Goal: Task Accomplishment & Management: Manage account settings

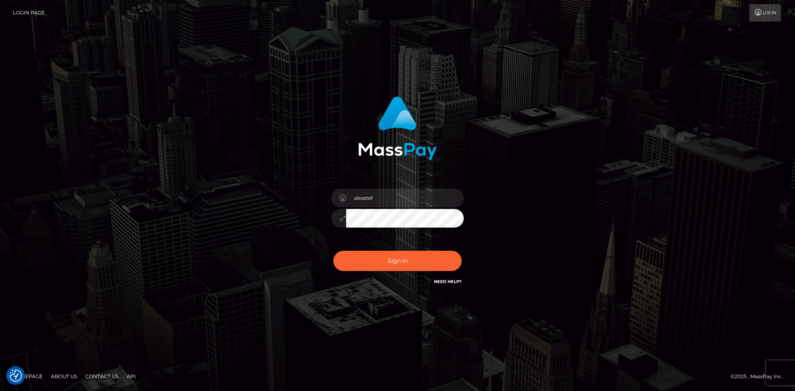
click at [388, 260] on button "Sign in" at bounding box center [397, 261] width 128 height 20
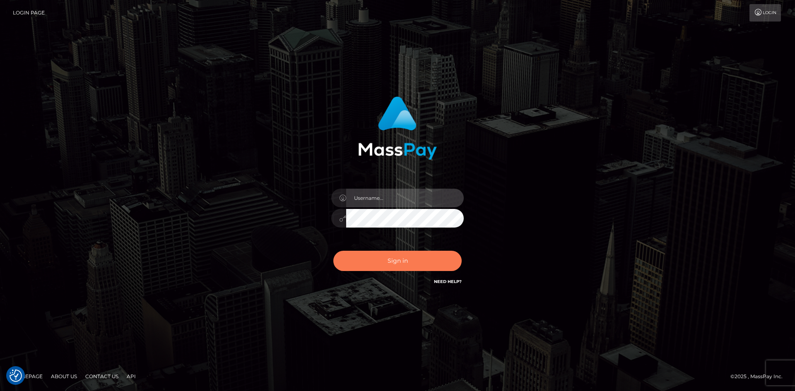
type input "alexstef"
click at [376, 255] on button "Sign in" at bounding box center [397, 261] width 128 height 20
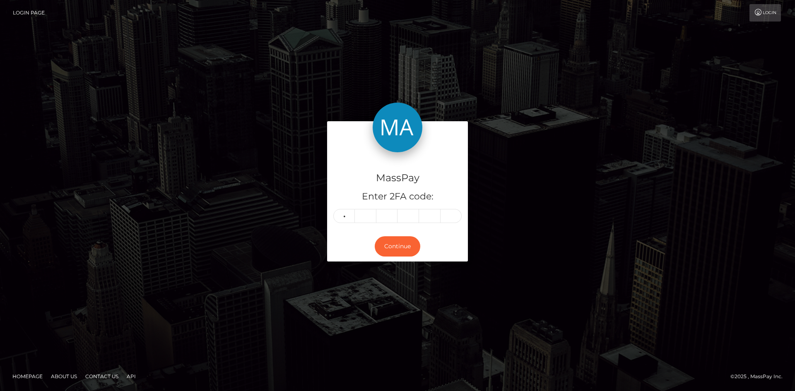
type input "1"
type input "5"
type input "9"
type input "3"
type input "5"
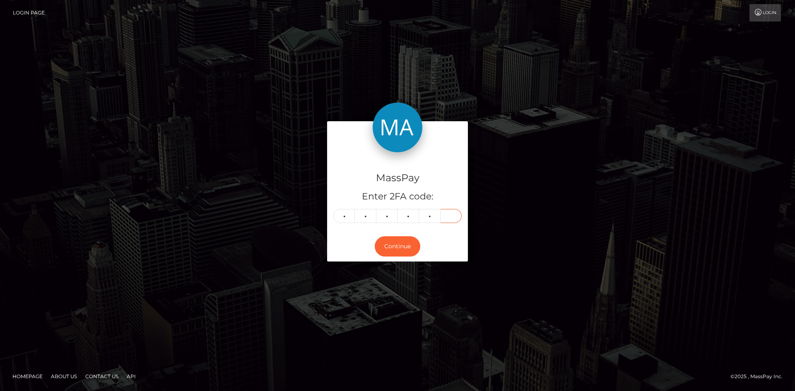
type input "3"
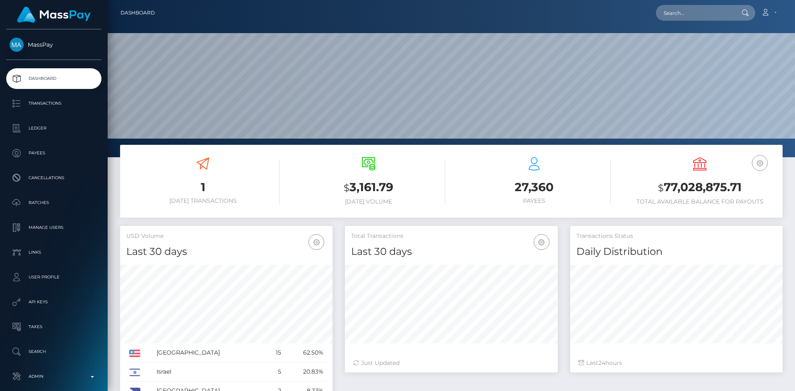
scroll to position [147, 213]
click at [707, 15] on input "text" at bounding box center [695, 13] width 78 height 16
paste input "cd5faf91-6d07-4981-bda4-dfa1282a25fd"
type input "cd5faf91-6d07-4981-bda4-dfa1282a25fd"
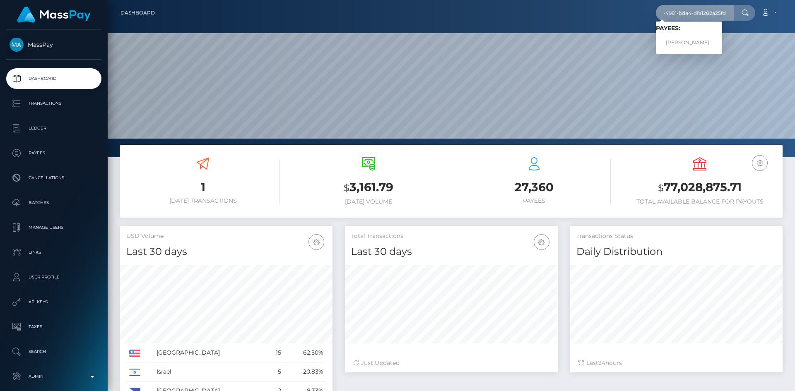
scroll to position [0, 0]
click at [679, 44] on link "Andrii Zaremba" at bounding box center [689, 42] width 66 height 15
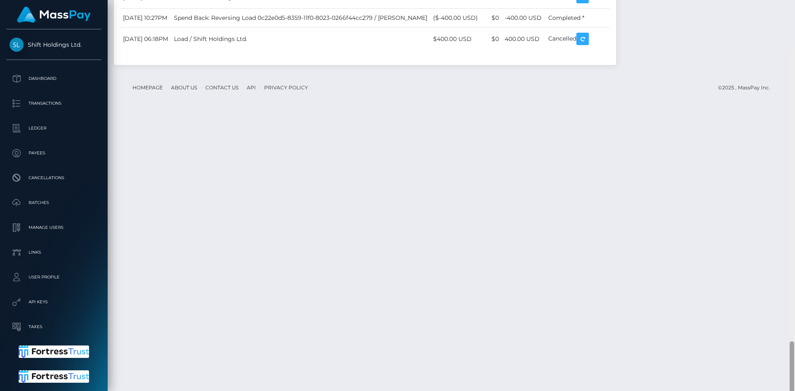
scroll to position [1815, 0]
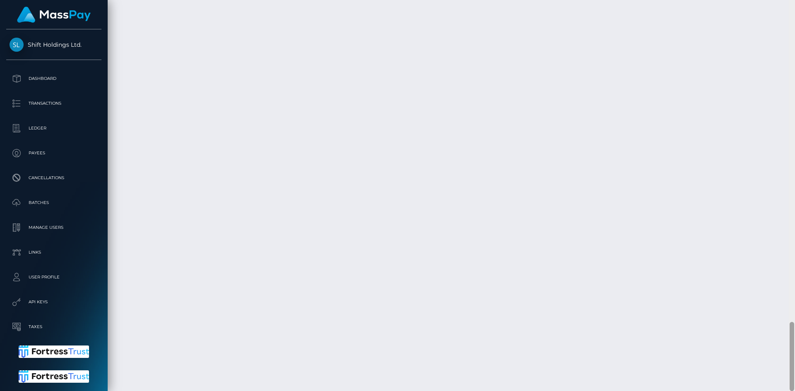
drag, startPoint x: 793, startPoint y: 43, endPoint x: 769, endPoint y: 371, distance: 329.0
click at [769, 371] on div "Customer Profile Loading... Loading..." at bounding box center [451, 195] width 687 height 391
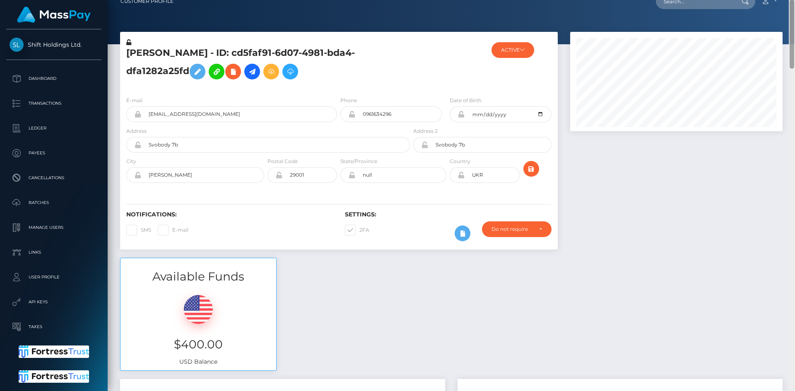
scroll to position [5, 0]
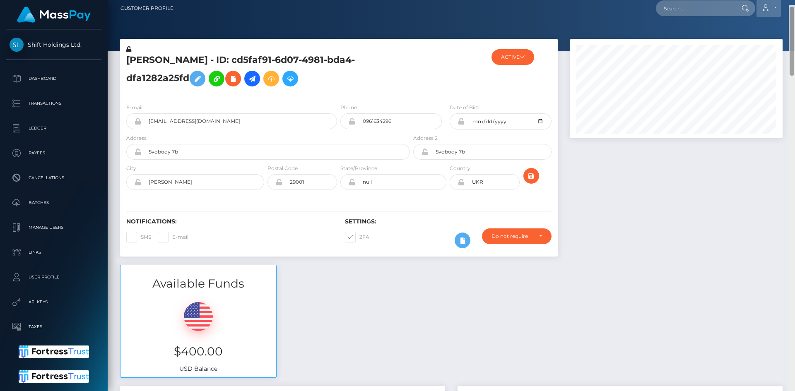
drag, startPoint x: 791, startPoint y: 336, endPoint x: 779, endPoint y: 14, distance: 322.7
click at [783, 14] on div "Customer Profile Loading... Loading..." at bounding box center [451, 195] width 687 height 391
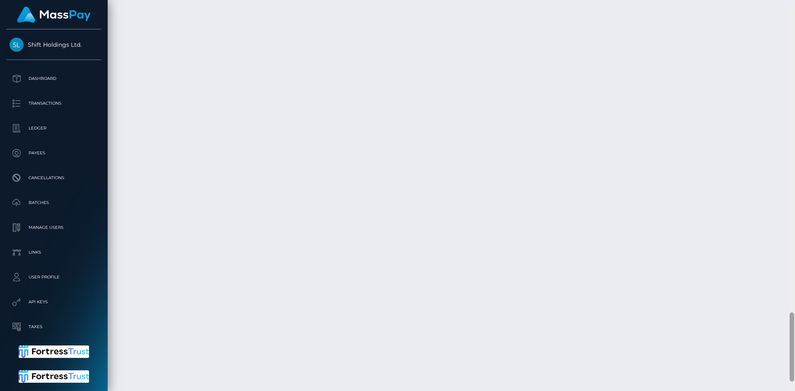
scroll to position [1748, 0]
drag, startPoint x: 792, startPoint y: 55, endPoint x: 775, endPoint y: 365, distance: 310.5
click at [775, 365] on div "Customer Profile Loading... Loading..." at bounding box center [451, 195] width 687 height 391
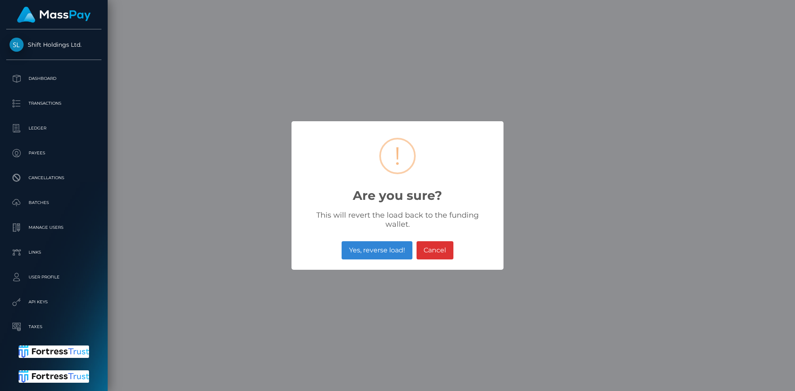
click at [377, 248] on button "Yes, reverse load!" at bounding box center [376, 250] width 70 height 18
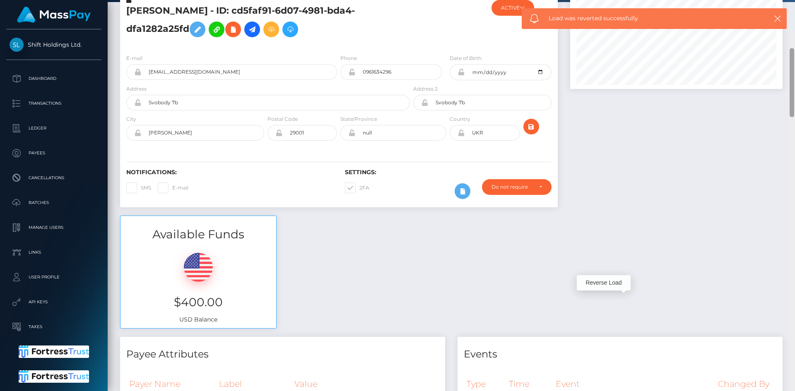
scroll to position [0, 0]
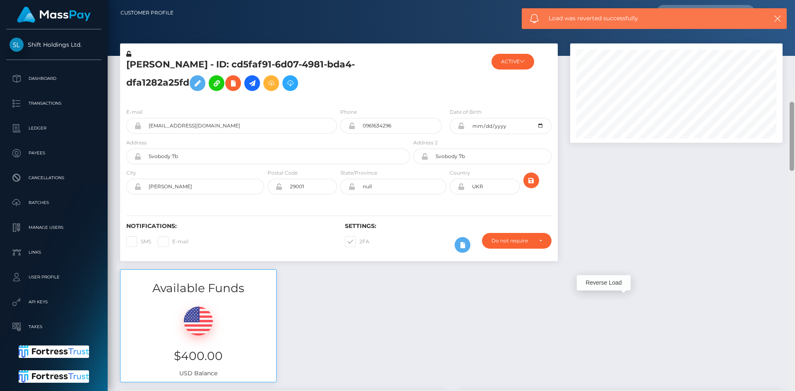
drag, startPoint x: 792, startPoint y: 319, endPoint x: 794, endPoint y: -20, distance: 339.0
click at [794, 0] on html "Shift Holdings Ltd. Dashboard Transactions Ledger Payees Batches" at bounding box center [397, 195] width 795 height 391
click at [776, 21] on icon "button" at bounding box center [777, 18] width 8 height 8
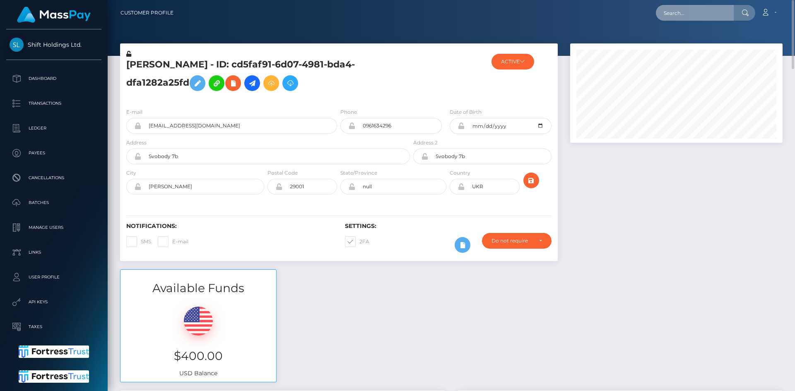
click at [705, 13] on input "text" at bounding box center [695, 13] width 78 height 16
paste input "cd5faf91-6d07-4981-bda4-dfa1282a25fdRET"
type input "cd5faf91-6d07-4981-bda4-dfa1282a25fdRET"
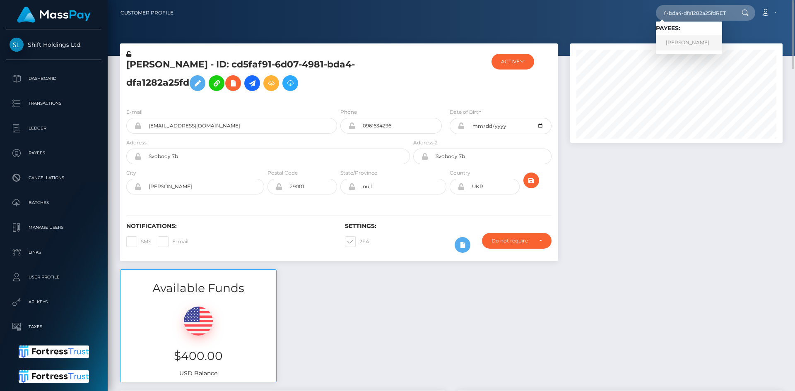
scroll to position [0, 0]
click at [695, 43] on link "[PERSON_NAME]" at bounding box center [689, 42] width 66 height 15
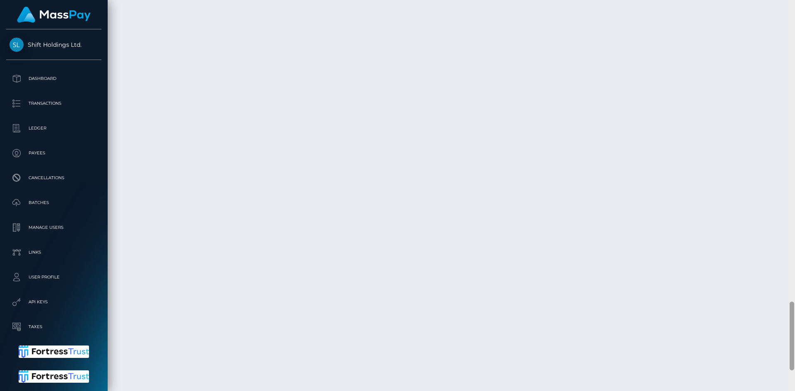
scroll to position [1834, 0]
click at [768, 371] on div "Customer Profile Loading... Loading..." at bounding box center [451, 195] width 687 height 391
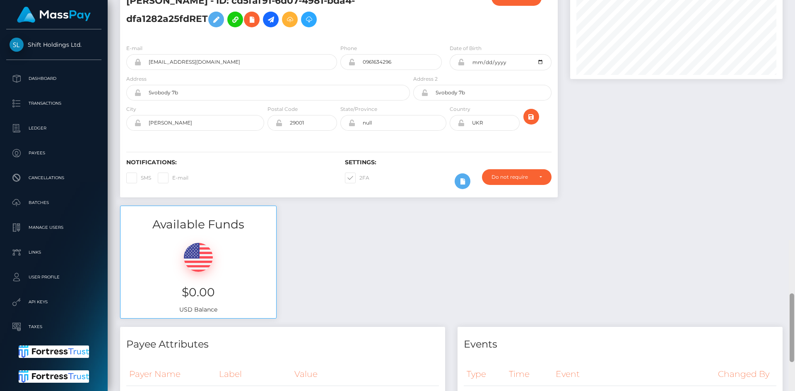
scroll to position [0, 0]
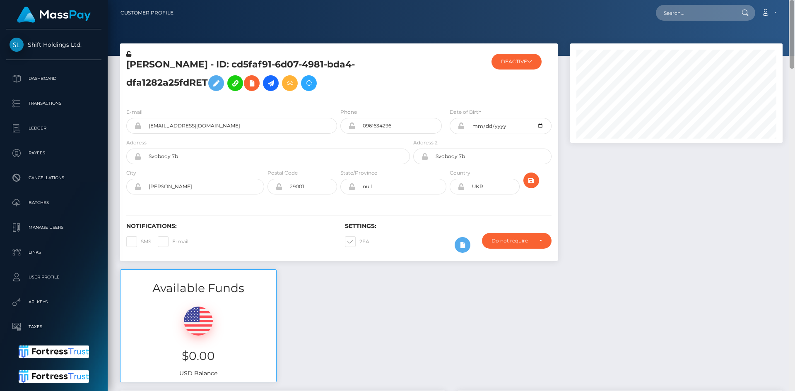
drag, startPoint x: 790, startPoint y: 344, endPoint x: 794, endPoint y: -13, distance: 357.2
click at [794, 0] on html "Shift Holdings Ltd. Dashboard Transactions Ledger Payees Batches" at bounding box center [397, 195] width 795 height 391
click at [692, 13] on input "text" at bounding box center [695, 13] width 78 height 16
paste input "andrey.zaremba.95@gmail.com"
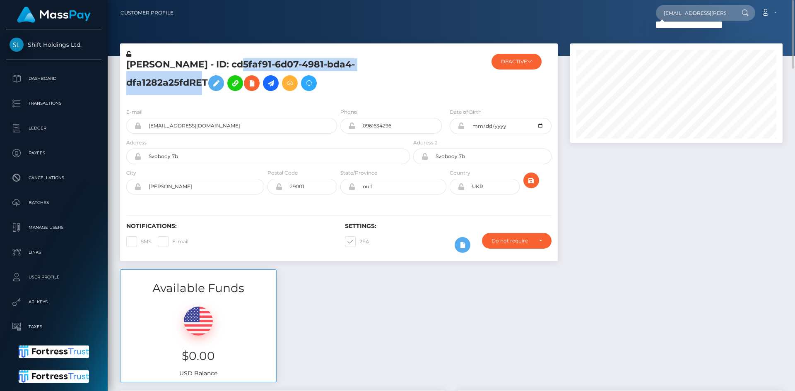
drag, startPoint x: 188, startPoint y: 80, endPoint x: 224, endPoint y: 64, distance: 39.5
click at [224, 64] on h5 "Andrii Zaremba - ID: cd5faf91-6d07-4981-bda4-dfa1282a25fdRET" at bounding box center [265, 76] width 279 height 37
copy h5 "cd5faf91-6d07-4981-bda4-dfa1282a25fd"
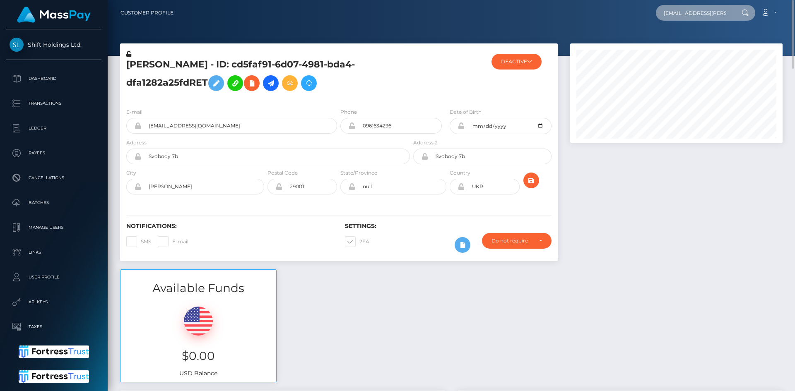
click at [704, 14] on input "andrey.zaremba.95@gmail.com" at bounding box center [695, 13] width 78 height 16
paste input "cd5faf91-6d07-4981-bda4-dfa1282a25fd"
type input "cd5faf91-6d07-4981-bda4-dfa1282a25fd"
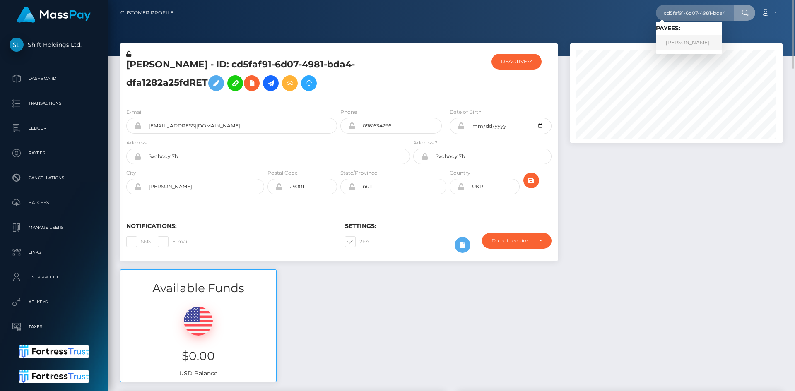
click at [690, 40] on link "Andrii Zaremba" at bounding box center [689, 42] width 66 height 15
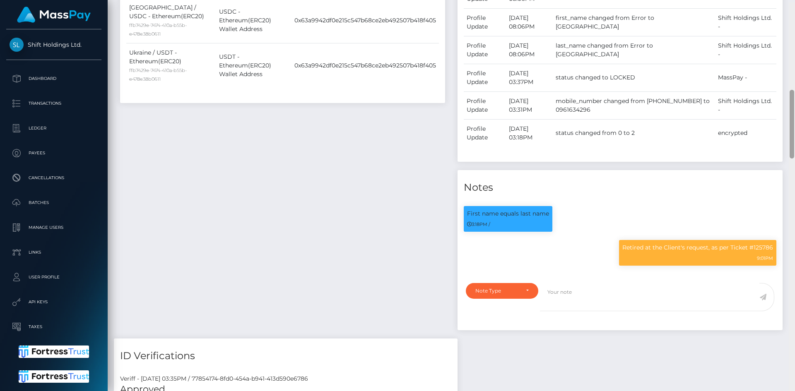
drag, startPoint x: 790, startPoint y: 45, endPoint x: 776, endPoint y: 151, distance: 106.9
click at [784, 134] on div "Customer Profile Loading... Loading..." at bounding box center [451, 195] width 687 height 391
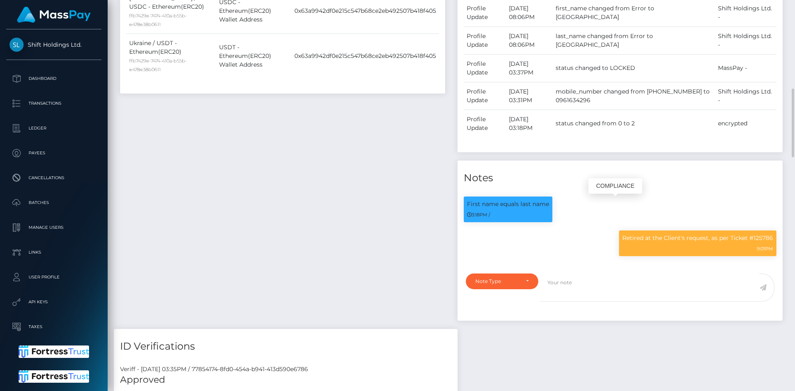
scroll to position [99, 213]
click at [704, 237] on p "Retired at the Client's request, as per Ticket #125786" at bounding box center [697, 238] width 151 height 9
copy div "Retired at the Client's request, as per Ticket #125786"
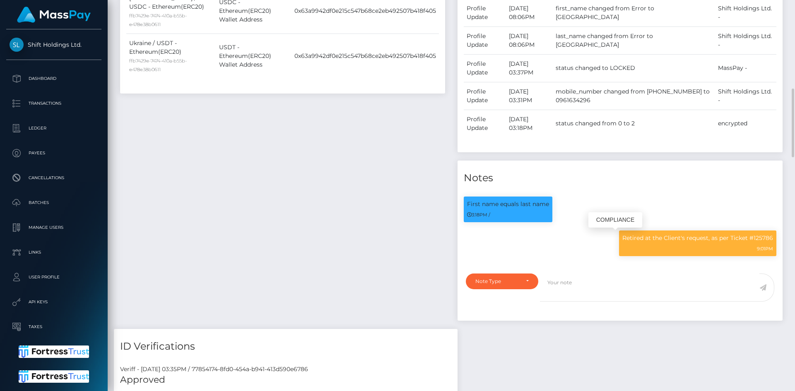
click at [719, 237] on p "Retired at the Client's request, as per Ticket #125786" at bounding box center [697, 238] width 151 height 9
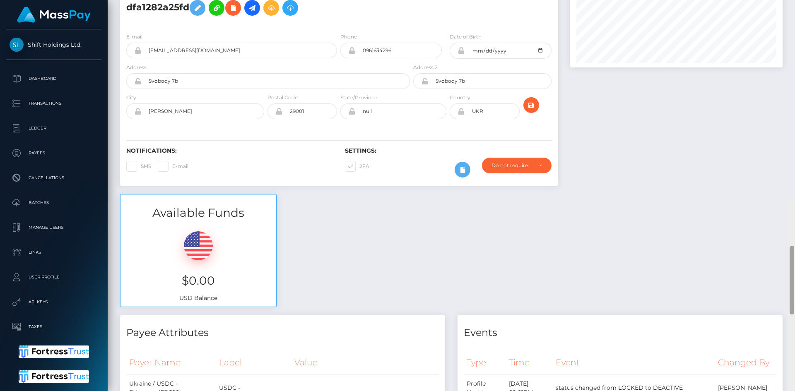
scroll to position [0, 0]
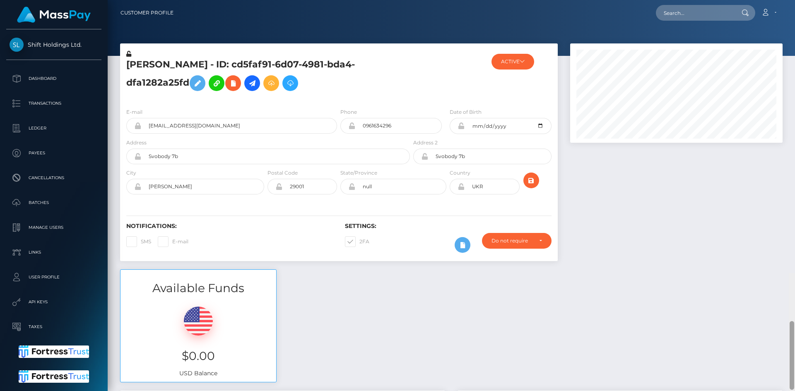
drag, startPoint x: 791, startPoint y: 136, endPoint x: 768, endPoint y: 36, distance: 103.2
click at [793, 321] on div at bounding box center [791, 355] width 5 height 69
click at [510, 58] on button "ACTIVE" at bounding box center [512, 62] width 43 height 16
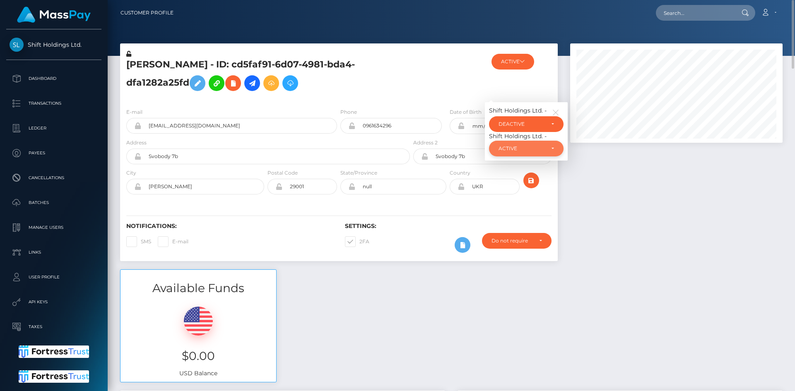
click at [514, 148] on div "ACTIVE" at bounding box center [521, 148] width 46 height 7
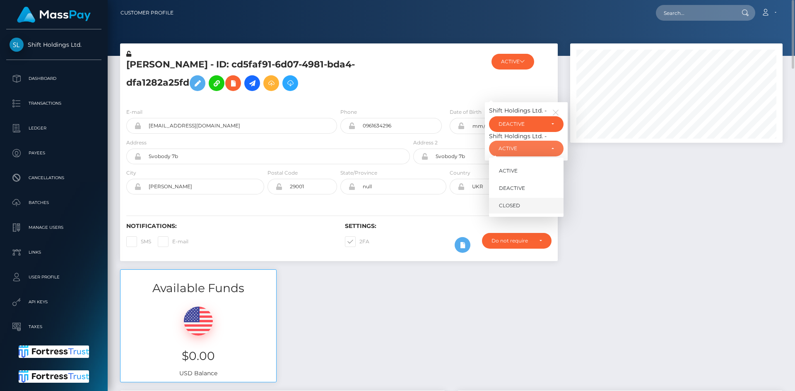
click at [505, 207] on span "CLOSED" at bounding box center [509, 205] width 21 height 7
select select "CLOSED"
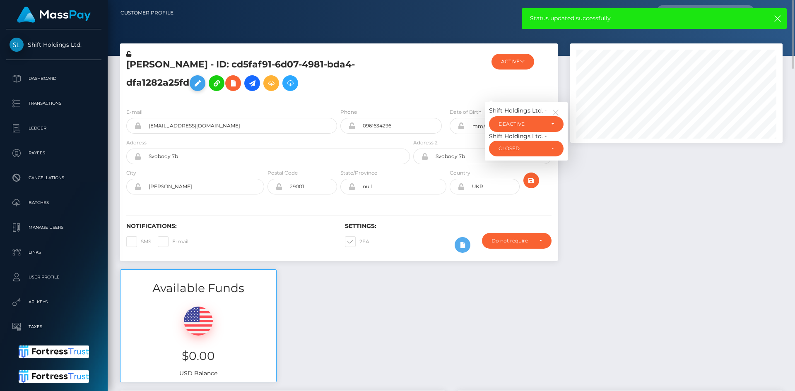
click at [197, 85] on icon at bounding box center [197, 83] width 10 height 10
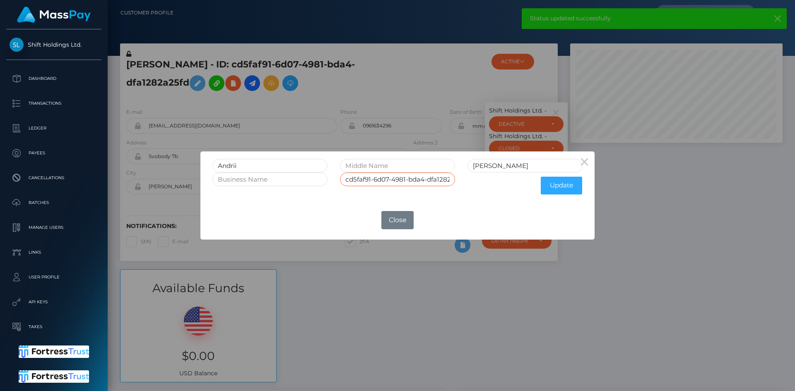
click at [416, 180] on input "cd5faf91-6d07-4981-bda4-dfa1282a25fd" at bounding box center [397, 180] width 115 height 14
type input "cd5faf91-6d07-4981-bda4-dfa1282a25fdRET2"
click at [566, 187] on button "Update" at bounding box center [561, 186] width 41 height 18
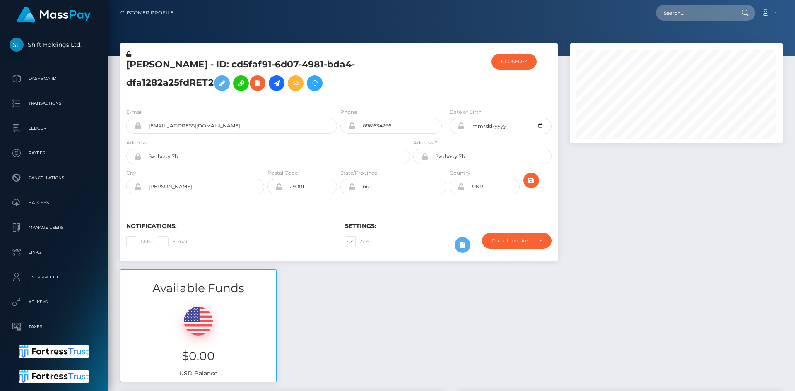
scroll to position [99, 213]
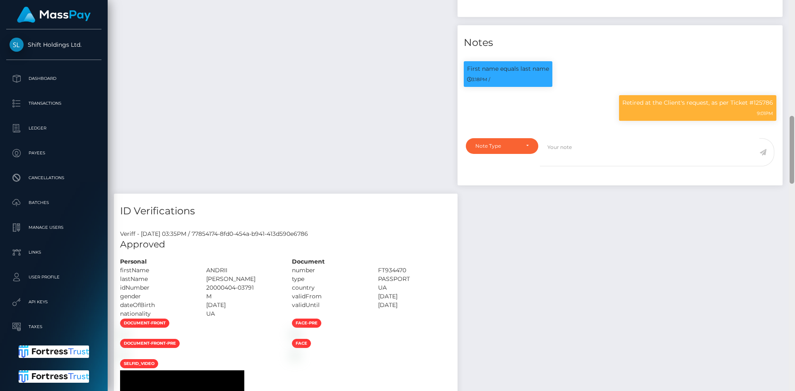
click at [786, 168] on div "Customer Profile Loading... Loading..." at bounding box center [451, 195] width 687 height 391
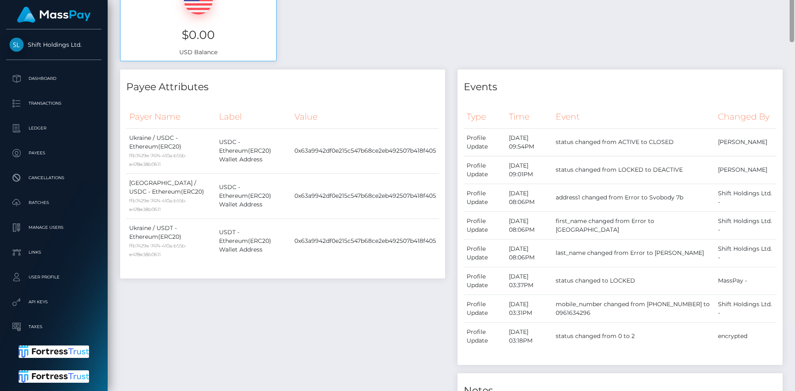
scroll to position [0, 0]
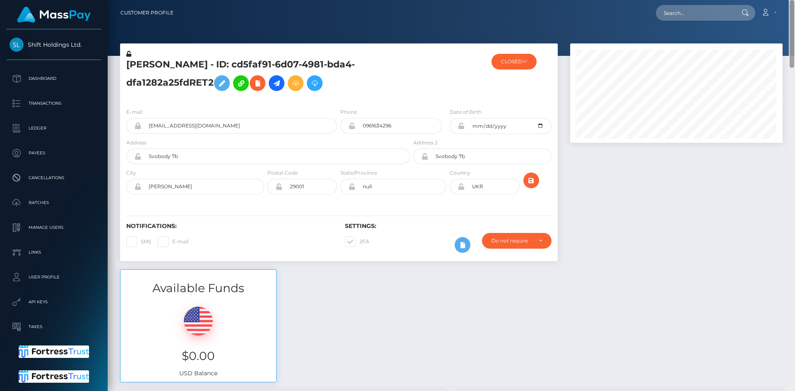
drag, startPoint x: 791, startPoint y: 168, endPoint x: 794, endPoint y: 21, distance: 146.6
click at [794, 21] on div "Customer Profile Loading... Loading..." at bounding box center [451, 195] width 687 height 391
click at [514, 62] on button "CLOSED" at bounding box center [513, 62] width 45 height 16
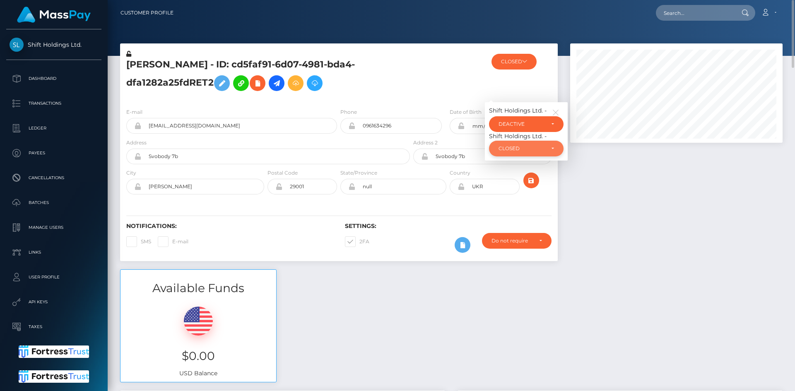
click at [510, 147] on div "CLOSED" at bounding box center [521, 148] width 46 height 7
click at [514, 185] on span "DEACTIVE" at bounding box center [512, 188] width 26 height 7
select select "DEACTIVE"
click at [686, 15] on input "text" at bounding box center [695, 13] width 78 height 16
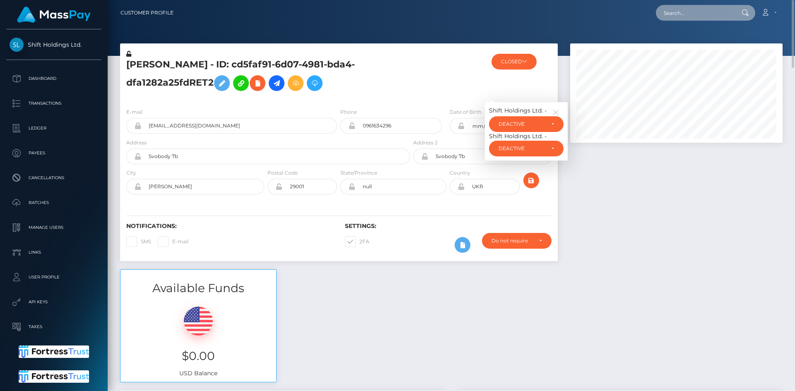
paste input "c47e8f9a-6824-11f0-a026-06178c1a380f"
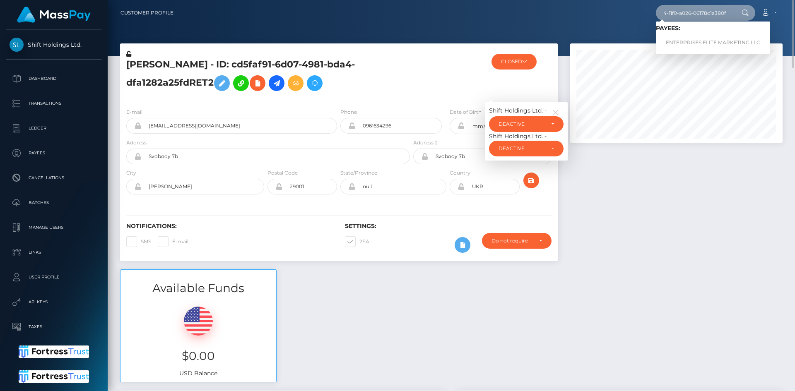
type input "c47e8f9a-6824-11f0-a026-06178c1a380f"
drag, startPoint x: 684, startPoint y: 37, endPoint x: 678, endPoint y: 40, distance: 6.9
click at [691, 36] on link "ENTERPRISES ELITE MARKETING LLC" at bounding box center [713, 42] width 114 height 15
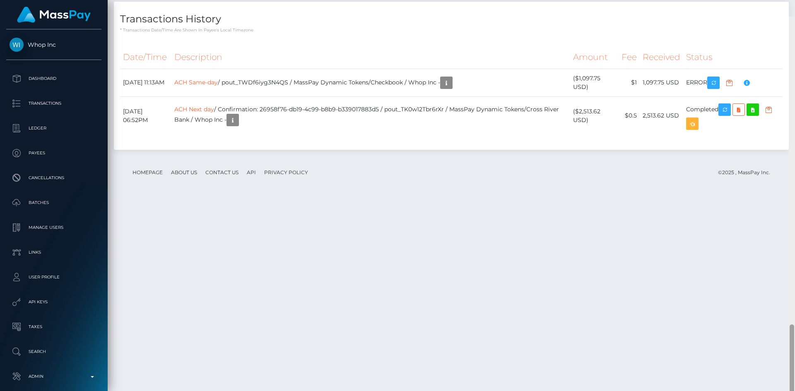
scroll to position [1562, 0]
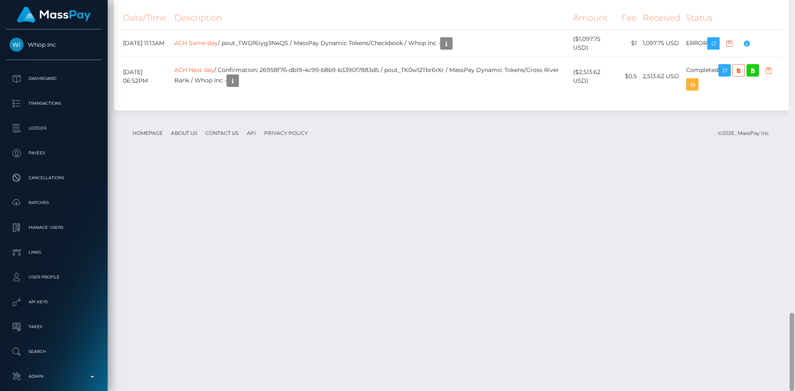
drag, startPoint x: 792, startPoint y: 70, endPoint x: 775, endPoint y: 368, distance: 298.5
click at [775, 368] on div "Customer Profile Loading... Loading..." at bounding box center [451, 195] width 687 height 391
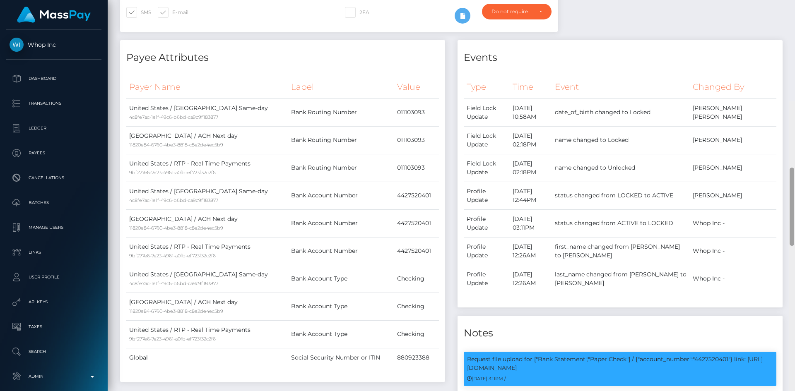
scroll to position [165, 0]
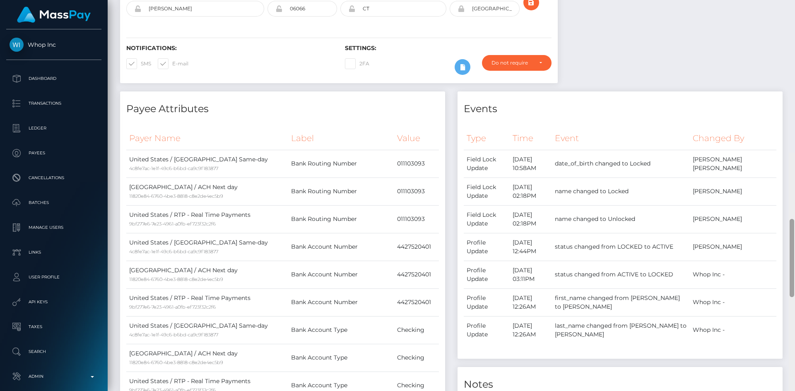
drag, startPoint x: 792, startPoint y: 322, endPoint x: 694, endPoint y: 31, distance: 307.3
click at [788, 42] on div "Customer Profile Loading... Loading..." at bounding box center [451, 195] width 687 height 391
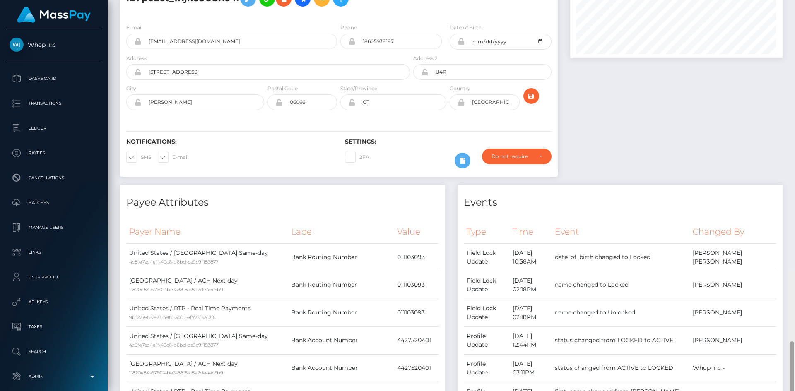
drag, startPoint x: 791, startPoint y: 78, endPoint x: 792, endPoint y: 50, distance: 28.2
click at [793, 341] on div at bounding box center [791, 380] width 5 height 78
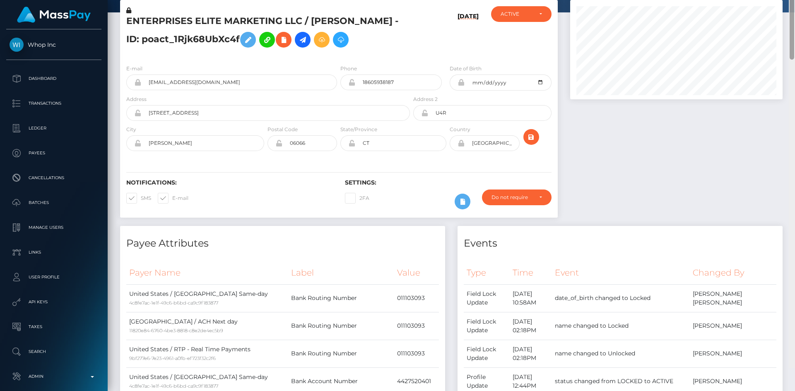
scroll to position [0, 0]
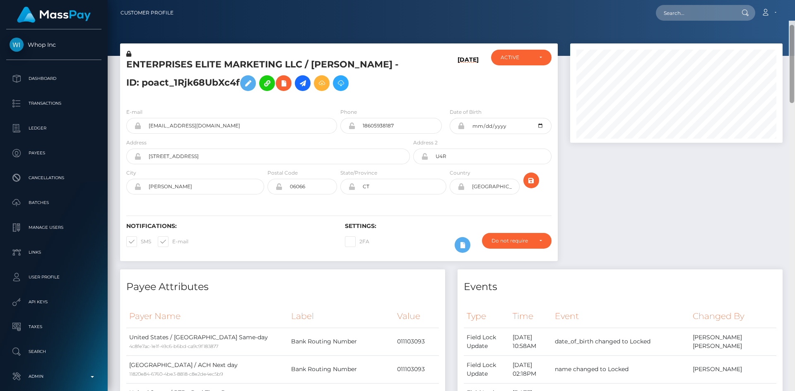
drag, startPoint x: 793, startPoint y: 75, endPoint x: 772, endPoint y: 36, distance: 45.0
click at [791, 36] on div at bounding box center [791, 64] width 5 height 78
click at [702, 16] on input "text" at bounding box center [695, 13] width 78 height 16
paste input "andrey.zaremba.95@gmail.com"
click at [686, 12] on input "andrey.zaremba.95@gmail.com" at bounding box center [695, 13] width 78 height 16
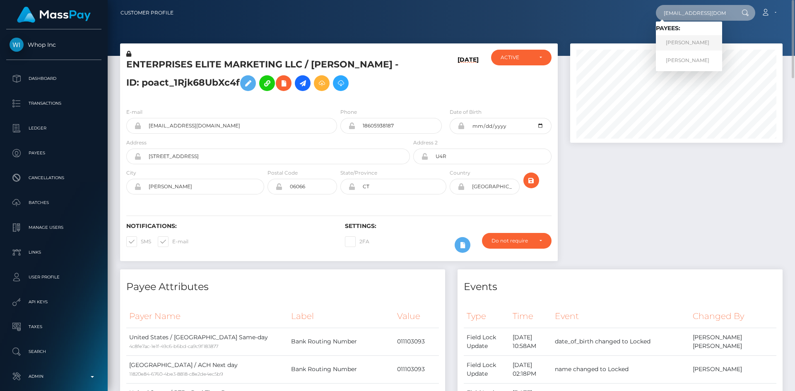
type input "andreyzaremba95@gmail.com"
drag, startPoint x: 694, startPoint y: 44, endPoint x: 689, endPoint y: 44, distance: 4.6
click at [694, 44] on link "Andrii Zaremba" at bounding box center [689, 42] width 66 height 15
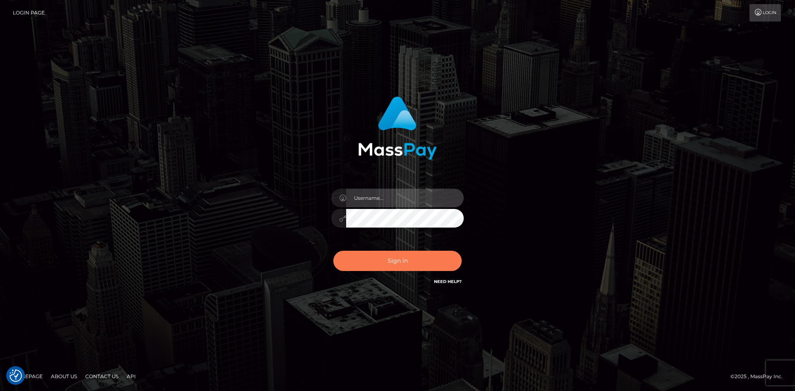
type input "alexstef"
click at [402, 258] on button "Sign in" at bounding box center [397, 261] width 128 height 20
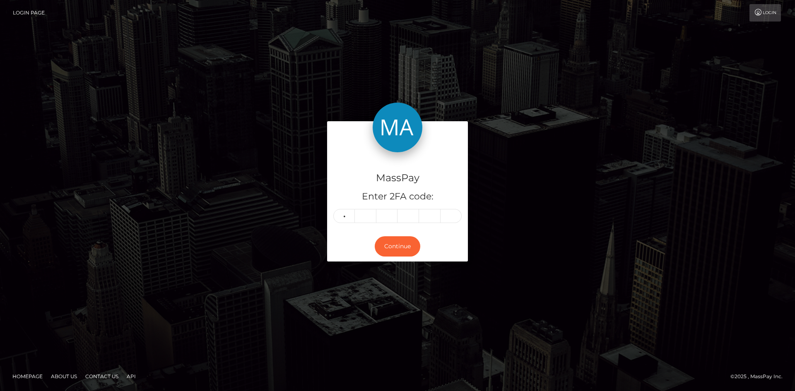
type input "7"
type input "2"
type input "4"
type input "2"
type input "0"
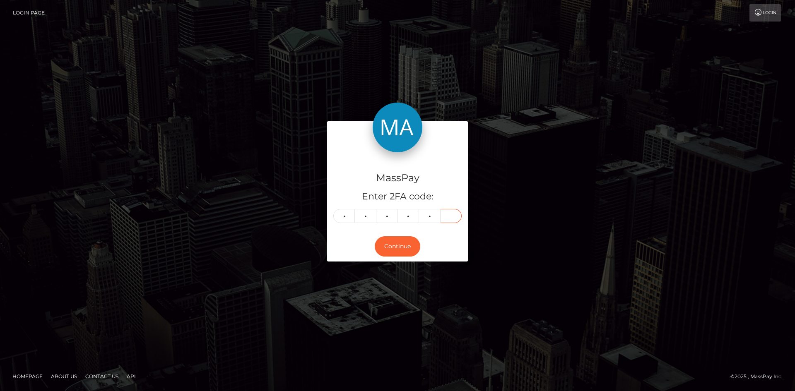
type input "4"
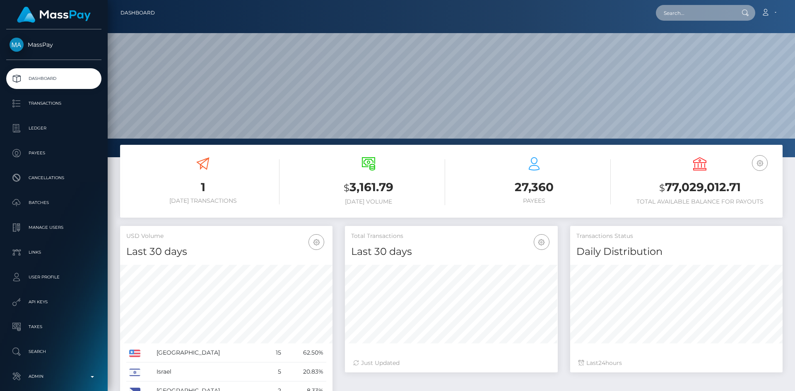
scroll to position [147, 213]
click at [690, 17] on input "text" at bounding box center [695, 13] width 78 height 16
paste input "[PERSON_NAME][EMAIL_ADDRESS][PERSON_NAME][DOMAIN_NAME]"
click at [702, 14] on input "[PERSON_NAME][EMAIL_ADDRESS][PERSON_NAME][DOMAIN_NAME]" at bounding box center [695, 13] width 78 height 16
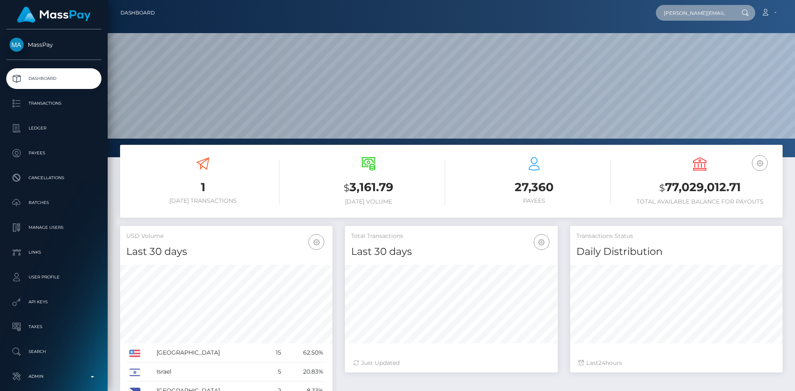
paste input "[EMAIL_ADDRESS]"
type input "[EMAIL_ADDRESS][DOMAIN_NAME]"
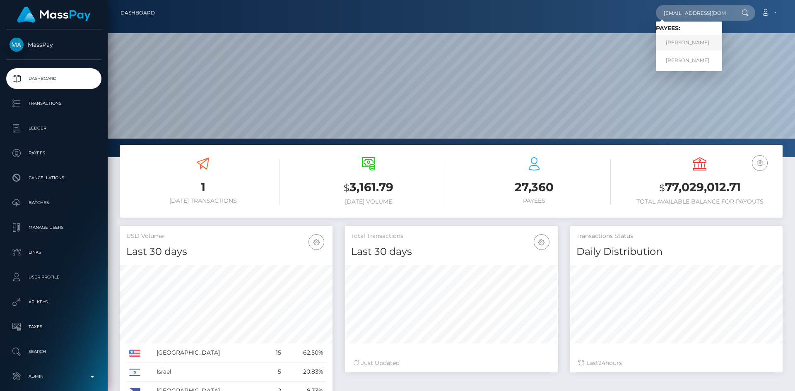
click at [690, 43] on link "[PERSON_NAME]" at bounding box center [689, 42] width 66 height 15
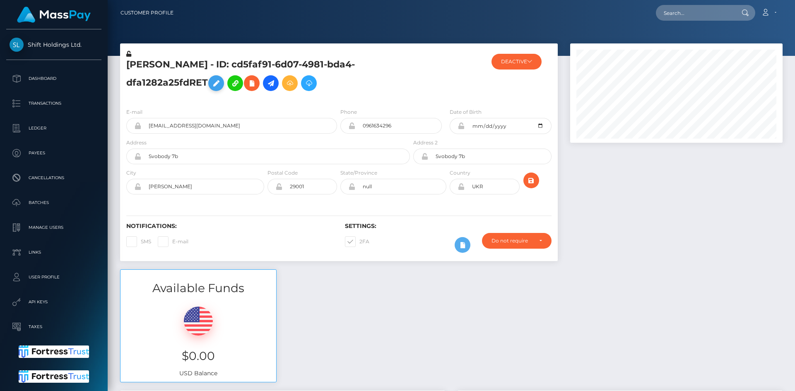
scroll to position [99, 213]
click at [217, 87] on icon at bounding box center [216, 83] width 10 height 10
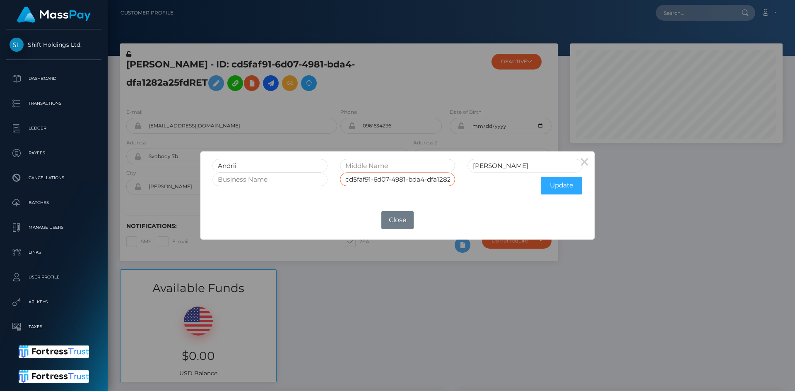
click at [432, 179] on input "cd5faf91-6d07-4981-bda4-dfa1282a25fdRET" at bounding box center [397, 180] width 115 height 14
type input "cd5faf91-6d07-4981-bda4-dfa1282a25fd"
click at [553, 194] on button "Update" at bounding box center [561, 186] width 41 height 18
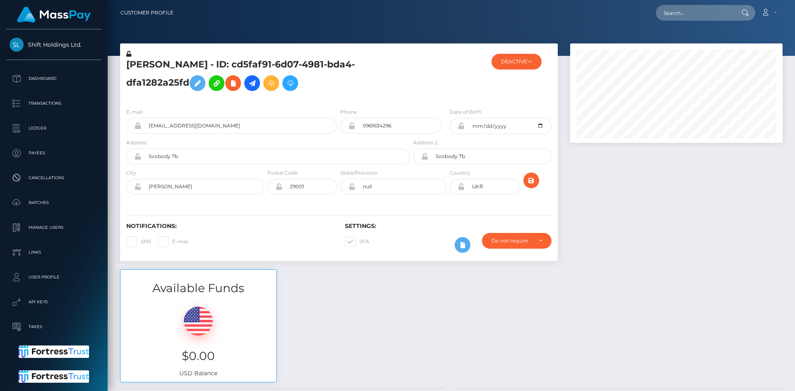
scroll to position [99, 213]
click at [512, 64] on button "DEACTIVE" at bounding box center [516, 62] width 50 height 16
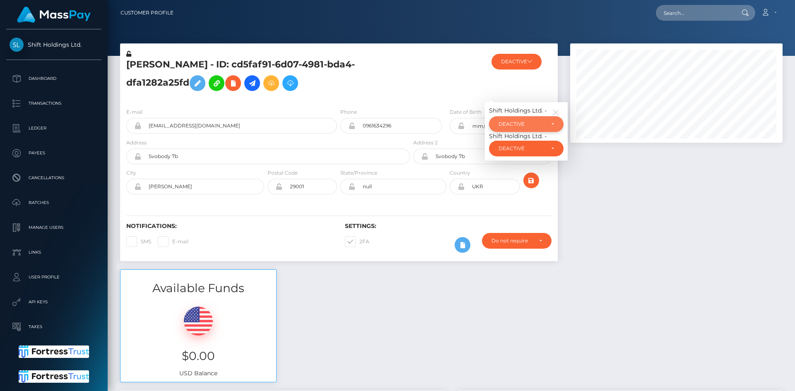
click at [509, 120] on div "DEACTIVE" at bounding box center [526, 124] width 75 height 16
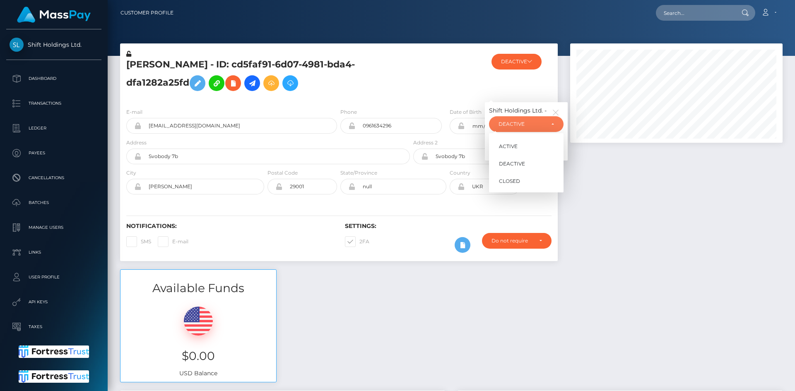
click at [377, 60] on h5 "[PERSON_NAME] - ID: cd5faf91-6d07-4981-bda4-dfa1282a25fd" at bounding box center [265, 76] width 279 height 37
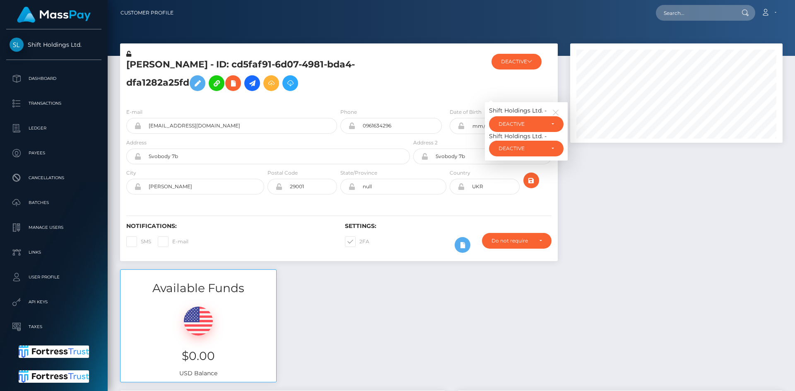
click at [382, 84] on h5 "[PERSON_NAME] - ID: cd5faf91-6d07-4981-bda4-dfa1282a25fd" at bounding box center [265, 76] width 279 height 37
click at [554, 110] on icon "button" at bounding box center [555, 112] width 7 height 7
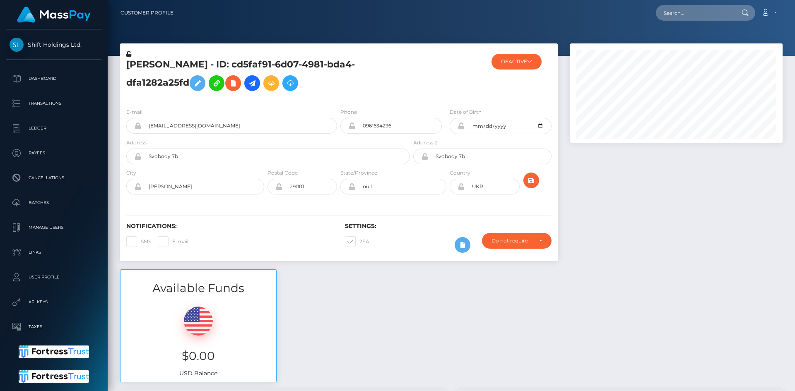
click at [172, 239] on span at bounding box center [172, 241] width 0 height 6
click at [172, 239] on input "E-mail" at bounding box center [174, 238] width 5 height 5
checkbox input "true"
click at [141, 244] on span at bounding box center [141, 241] width 0 height 6
click at [141, 242] on input "SMS" at bounding box center [143, 238] width 5 height 5
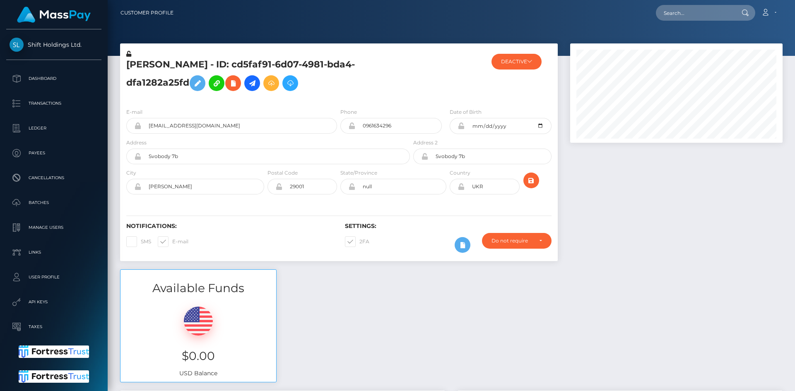
checkbox input "true"
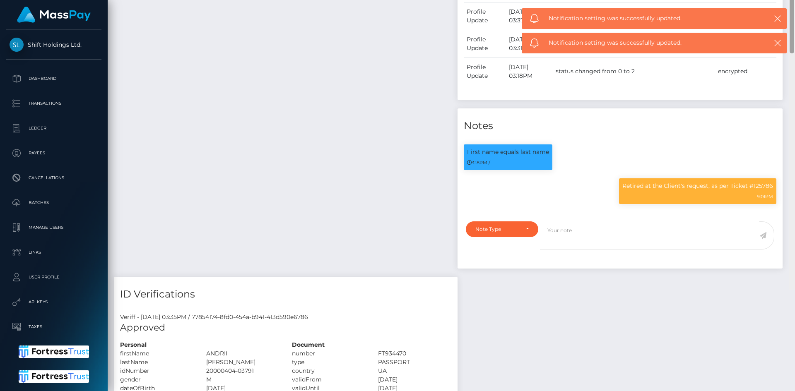
scroll to position [672, 0]
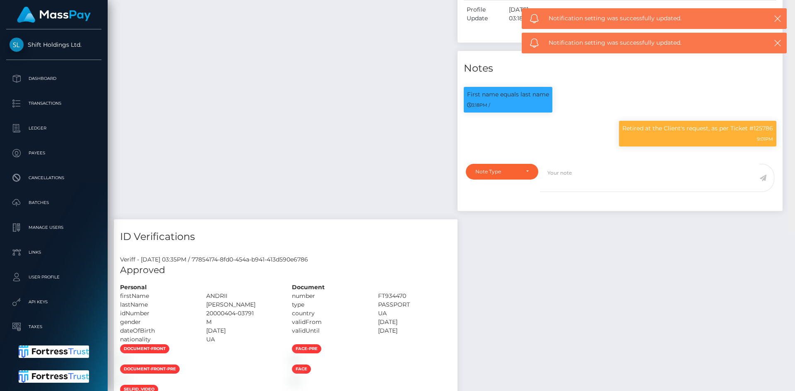
drag, startPoint x: 792, startPoint y: 60, endPoint x: 786, endPoint y: 161, distance: 101.2
click at [623, 169] on textarea at bounding box center [649, 177] width 219 height 29
click at [512, 171] on div "Note Type" at bounding box center [497, 171] width 44 height 7
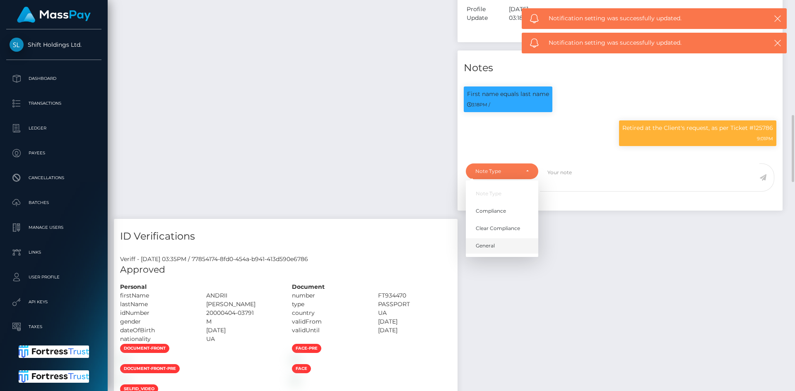
click at [488, 242] on span "General" at bounding box center [485, 245] width 19 height 7
select select "GENERAL"
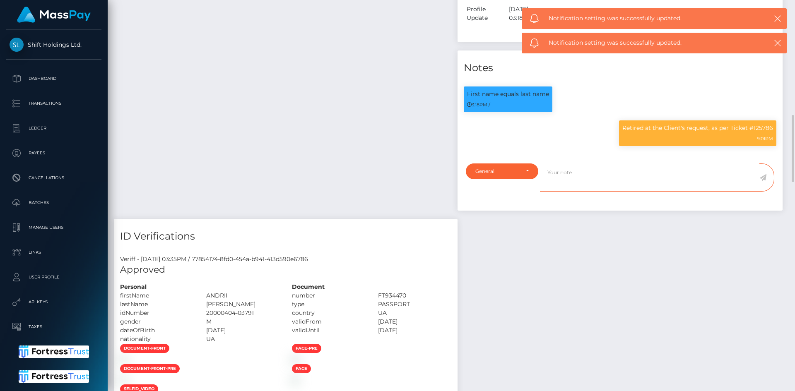
drag, startPoint x: 599, startPoint y: 165, endPoint x: 598, endPoint y: 172, distance: 7.6
click at [599, 166] on textarea at bounding box center [649, 177] width 219 height 29
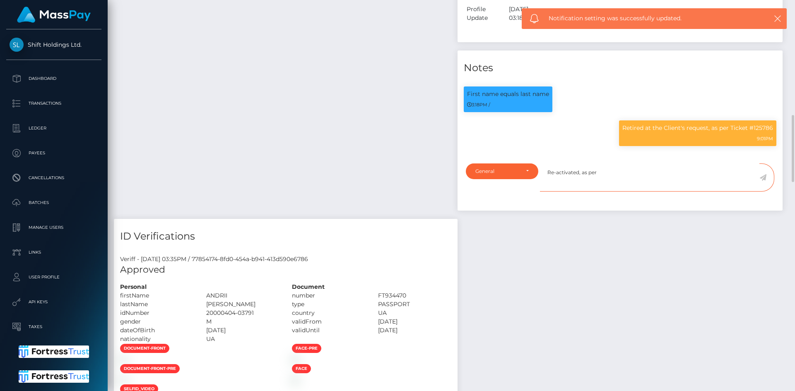
paste textarea "[EMAIL_ADDRESS][DOMAIN_NAME]"
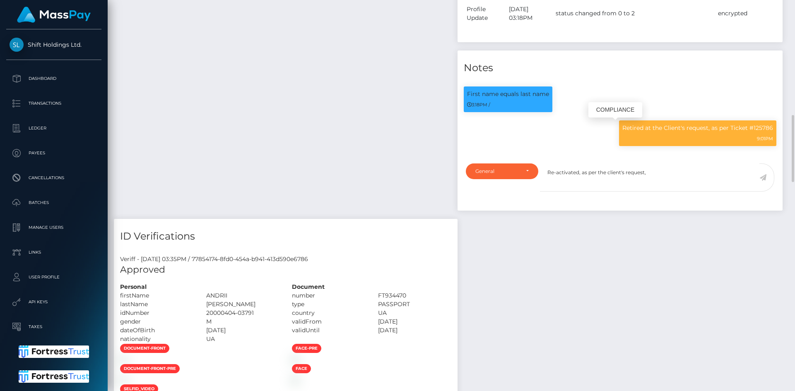
drag, startPoint x: 733, startPoint y: 127, endPoint x: 738, endPoint y: 127, distance: 5.9
click at [738, 127] on p "Retired at the Client's request, as per Ticket #125786" at bounding box center [697, 128] width 151 height 9
click at [735, 127] on p "Retired at the Client's request, as per Ticket #125786" at bounding box center [697, 128] width 151 height 9
copy p "Ticket #125786"
drag, startPoint x: 732, startPoint y: 127, endPoint x: 773, endPoint y: 125, distance: 41.4
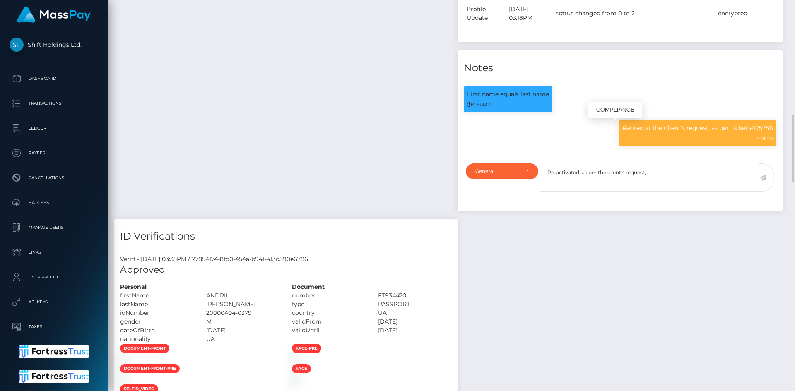
click at [773, 125] on div "Retired at the Client's request, as per Ticket #125786 9:01PM" at bounding box center [697, 133] width 157 height 26
click at [574, 173] on textarea "Re-activated, as per the client's request," at bounding box center [649, 177] width 219 height 29
click at [562, 173] on textarea "Re-activated, as per the client's request," at bounding box center [649, 177] width 219 height 29
click at [668, 177] on textarea "Undid Retiring, as per the client's request," at bounding box center [649, 177] width 219 height 29
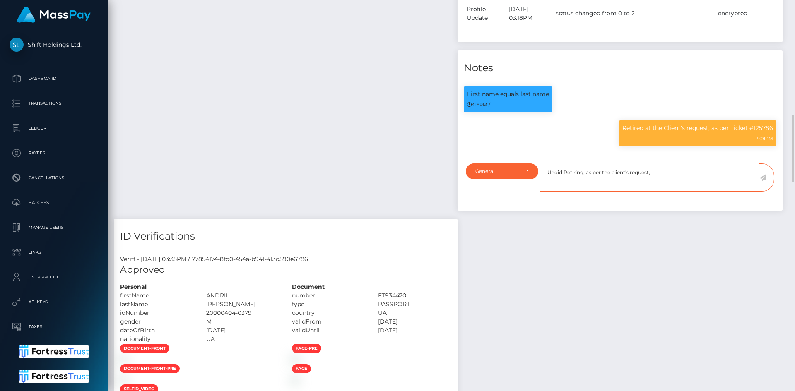
paste textarea "Ticket #125786"
type textarea "Undid Retiring, as per the client's request, Ticket #125786. Account was previo…"
click at [763, 177] on icon at bounding box center [762, 177] width 7 height 7
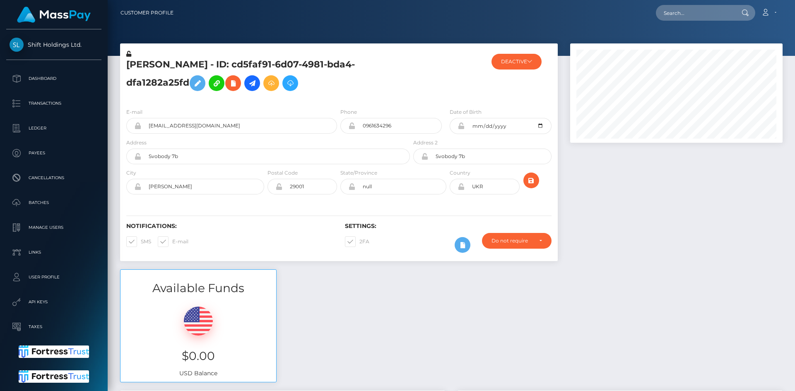
scroll to position [99, 213]
click at [226, 123] on input "[EMAIL_ADDRESS][DOMAIN_NAME]" at bounding box center [239, 126] width 196 height 16
click at [262, 108] on div "E-mail [EMAIL_ADDRESS][DOMAIN_NAME]" at bounding box center [231, 121] width 211 height 26
